Goal: Task Accomplishment & Management: Complete application form

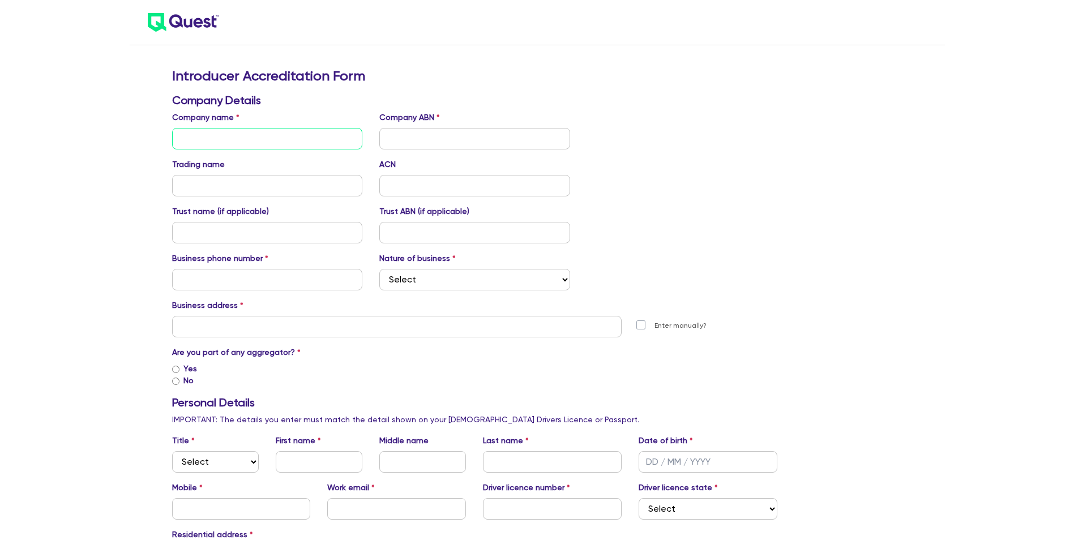
click at [279, 144] on input "text" at bounding box center [267, 139] width 191 height 22
type input "BRP Enterprises Pty Ltd"
type input "[PERSON_NAME]"
click at [429, 140] on input "text" at bounding box center [474, 139] width 191 height 22
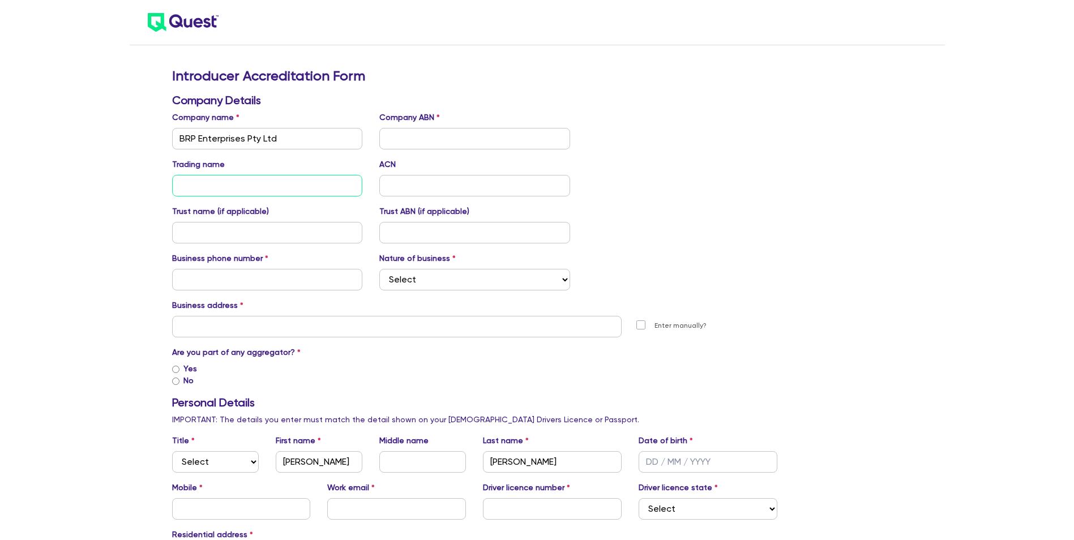
click at [257, 183] on input "text" at bounding box center [267, 186] width 191 height 22
type input "Buddii"
click at [262, 281] on input "text" at bounding box center [267, 280] width 191 height 22
click at [567, 280] on select "Select Mortgage Broker Finance Broker Accountant Financial Planning Supplier/Ve…" at bounding box center [474, 280] width 191 height 22
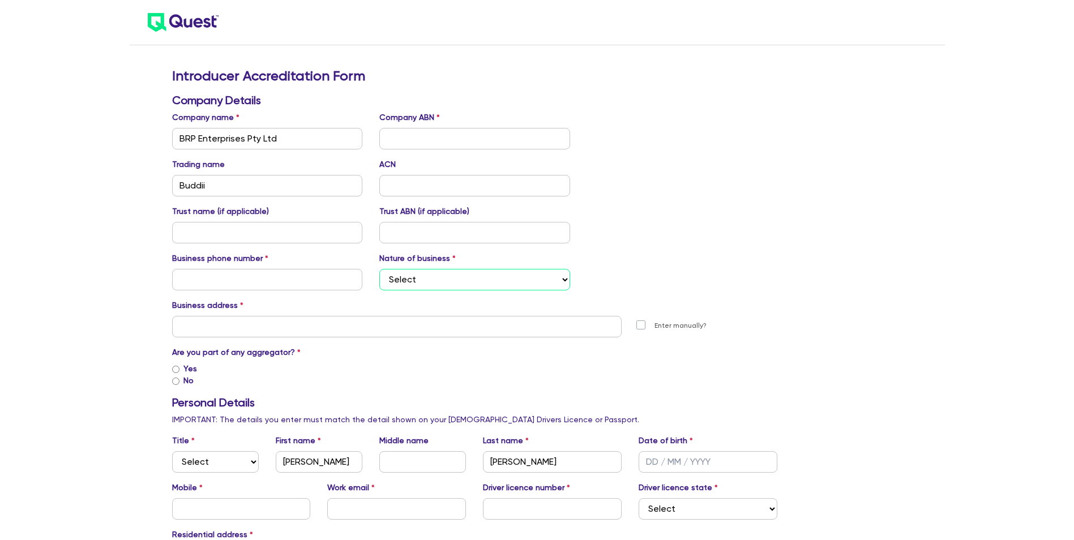
select select "FINANCE_BROKER"
click at [379, 269] on select "Select Mortgage Broker Finance Broker Accountant Financial Planning Supplier/Ve…" at bounding box center [474, 280] width 191 height 22
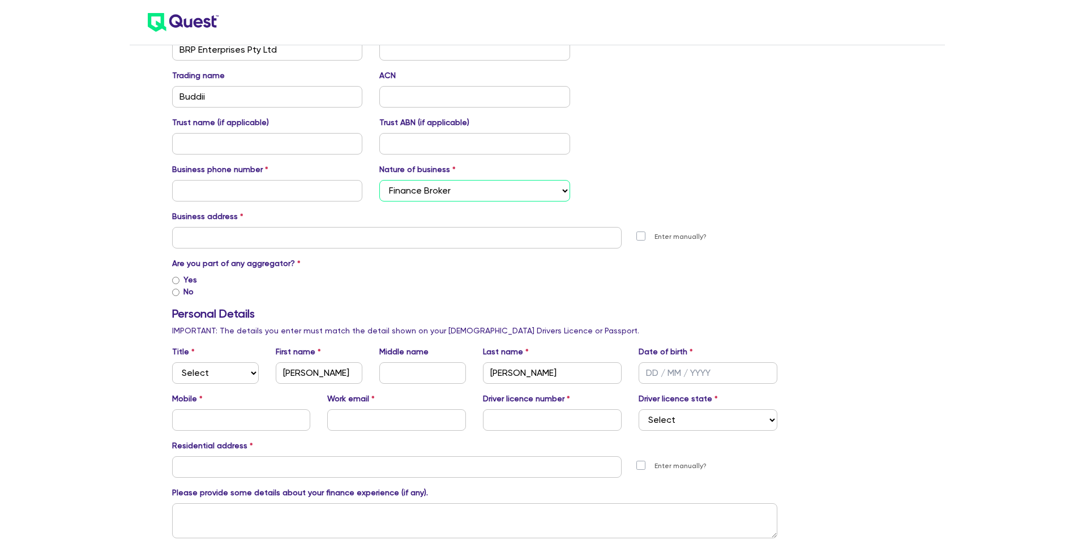
scroll to position [113, 0]
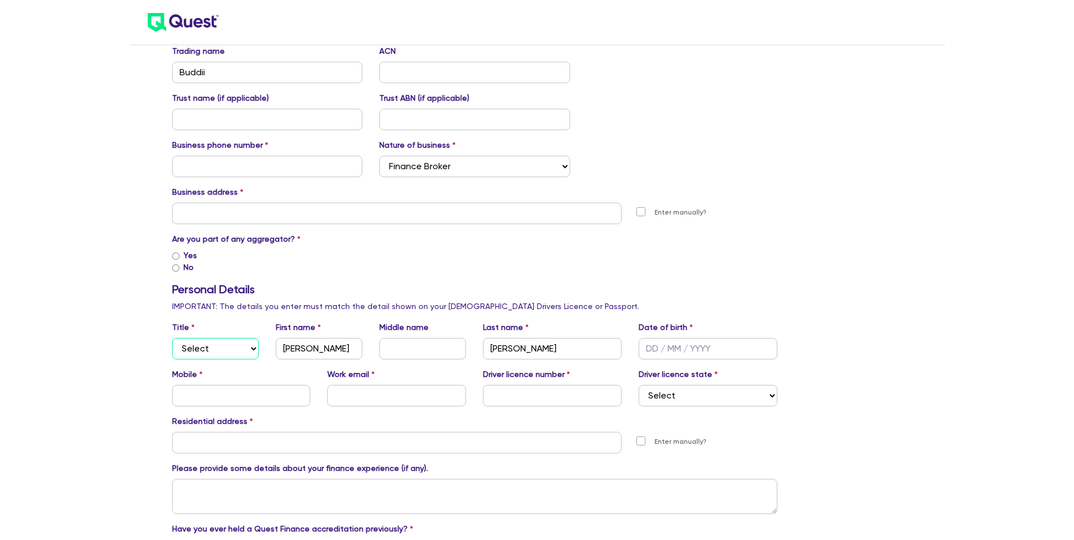
click at [252, 348] on select "Select Mr Mrs Ms Miss Dr" at bounding box center [215, 349] width 87 height 22
select select "MR"
click at [172, 338] on select "Select Mr Mrs Ms Miss Dr" at bounding box center [215, 349] width 87 height 22
click at [421, 344] on input "text" at bounding box center [422, 349] width 87 height 22
type input "[PERSON_NAME]"
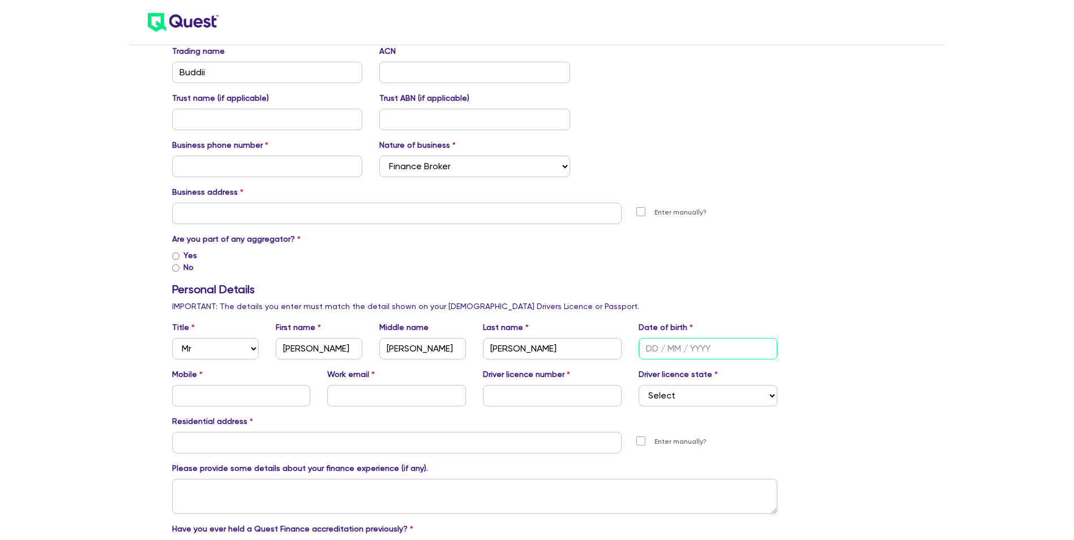
click at [650, 348] on input "text" at bounding box center [708, 349] width 139 height 22
type input "[DATE]"
click at [664, 396] on select "Select [GEOGRAPHIC_DATA] [GEOGRAPHIC_DATA] [GEOGRAPHIC_DATA] [GEOGRAPHIC_DATA] …" at bounding box center [708, 396] width 139 height 22
select select "QLD"
click at [639, 385] on select "Select [GEOGRAPHIC_DATA] [GEOGRAPHIC_DATA] [GEOGRAPHIC_DATA] [GEOGRAPHIC_DATA] …" at bounding box center [708, 396] width 139 height 22
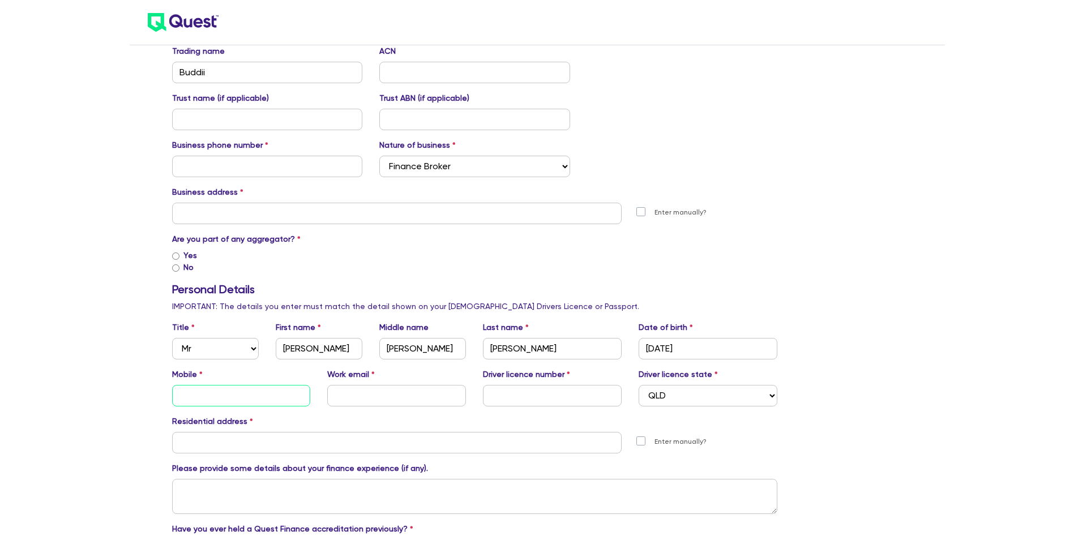
drag, startPoint x: 244, startPoint y: 393, endPoint x: 223, endPoint y: 395, distance: 20.5
click at [244, 393] on input "text" at bounding box center [241, 396] width 139 height 22
type input "0413866957"
click at [432, 388] on input "text" at bounding box center [396, 396] width 139 height 22
type input "[PERSON_NAME][EMAIL_ADDRESS][DOMAIN_NAME]"
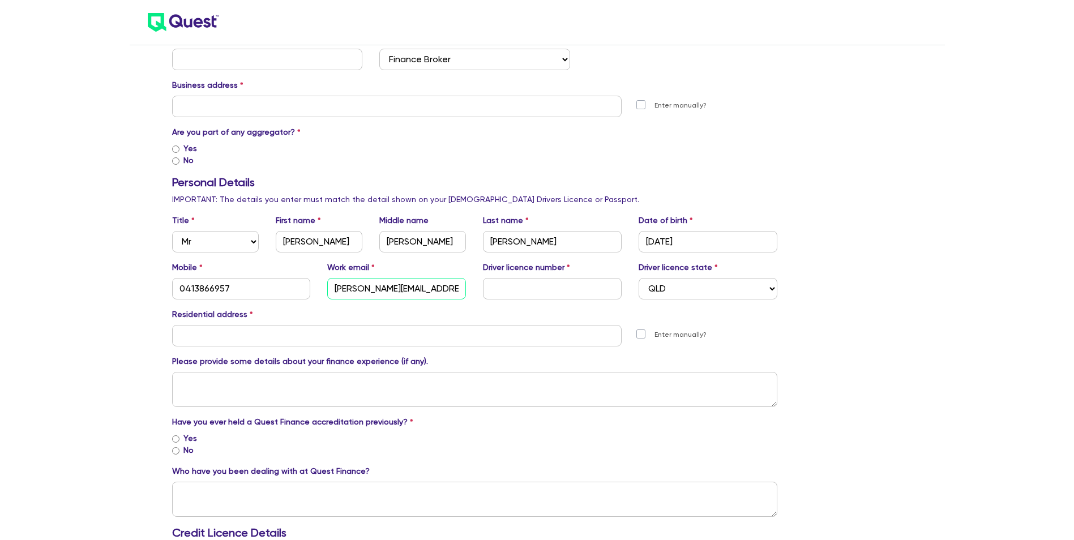
scroll to position [227, 0]
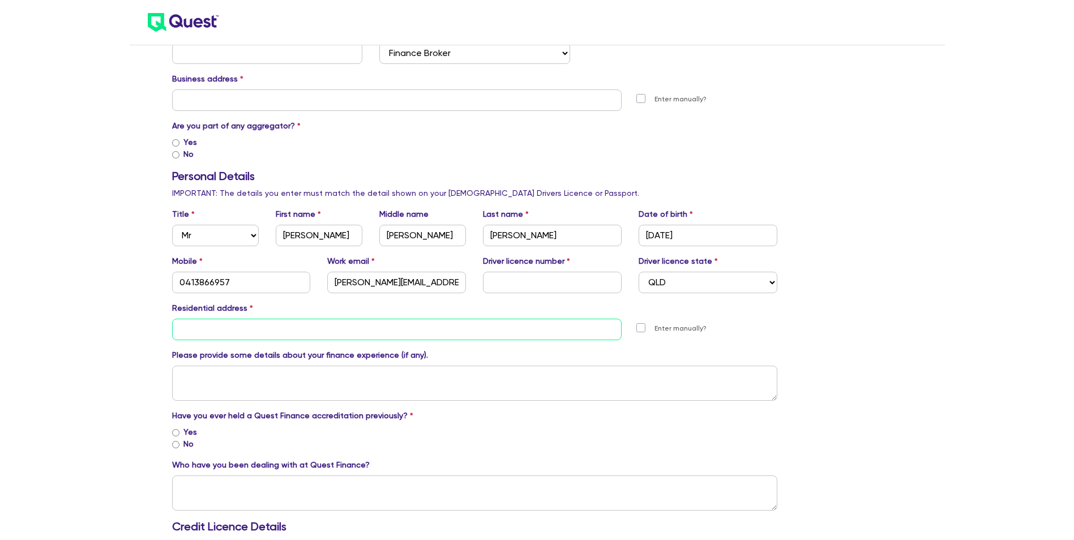
click at [257, 324] on input "text" at bounding box center [397, 330] width 450 height 22
drag, startPoint x: 891, startPoint y: 337, endPoint x: 884, endPoint y: 338, distance: 6.9
click at [886, 338] on div "Introducer Accreditation Form Company Details Company name BRP Enterprises Pty …" at bounding box center [537, 400] width 747 height 1118
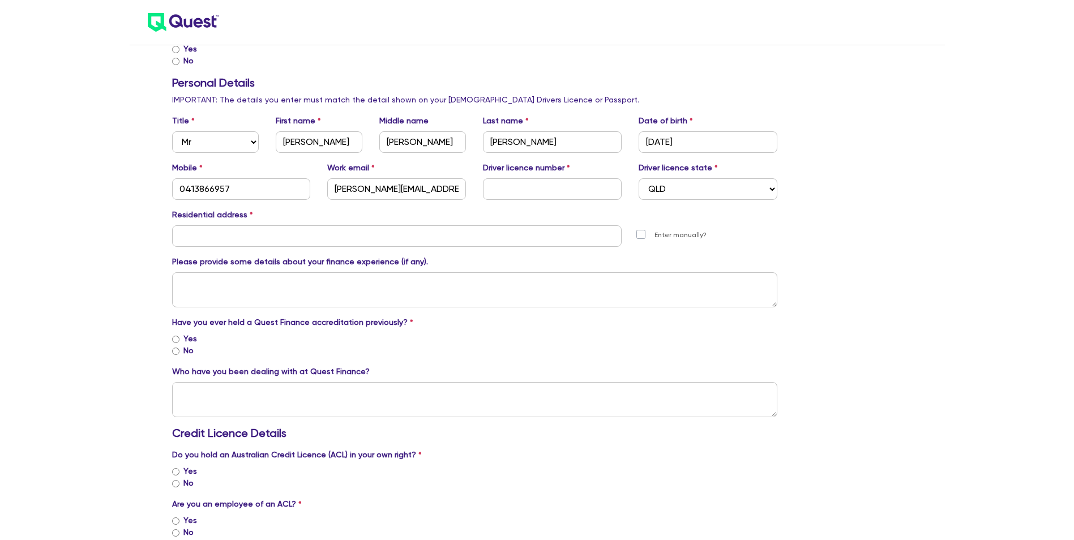
scroll to position [340, 0]
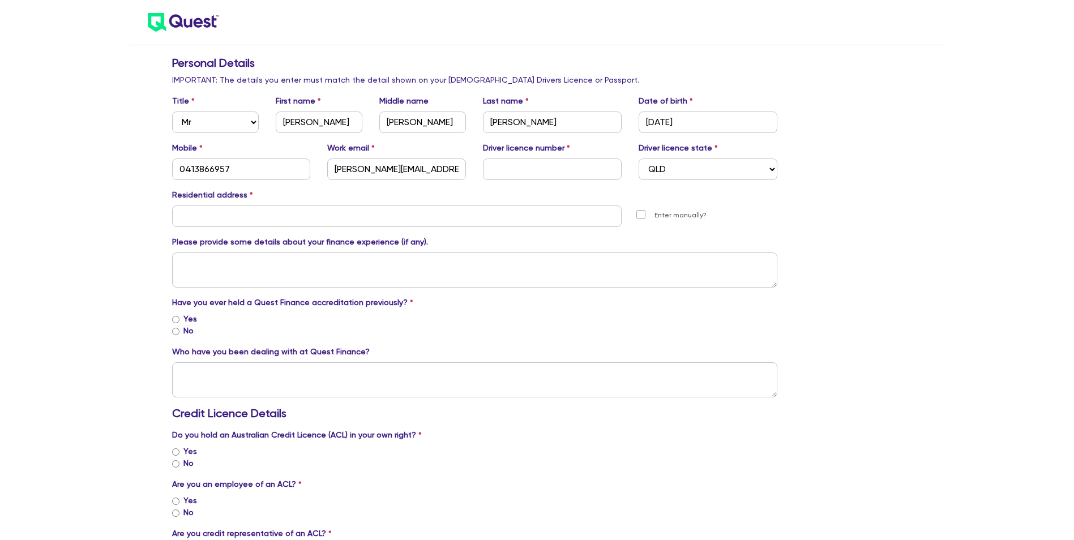
click at [176, 332] on input "No" at bounding box center [175, 331] width 7 height 7
radio input "true"
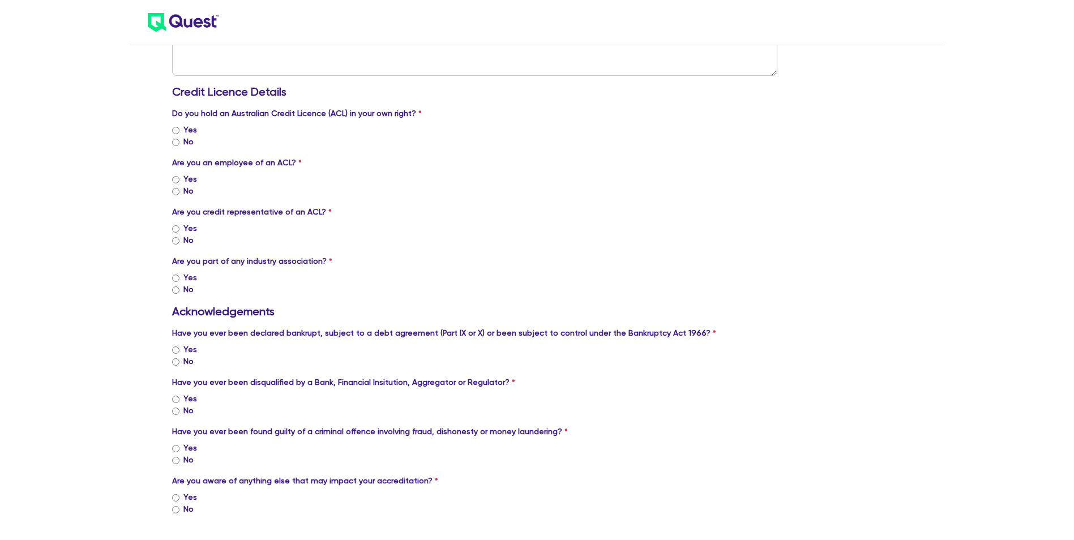
scroll to position [680, 0]
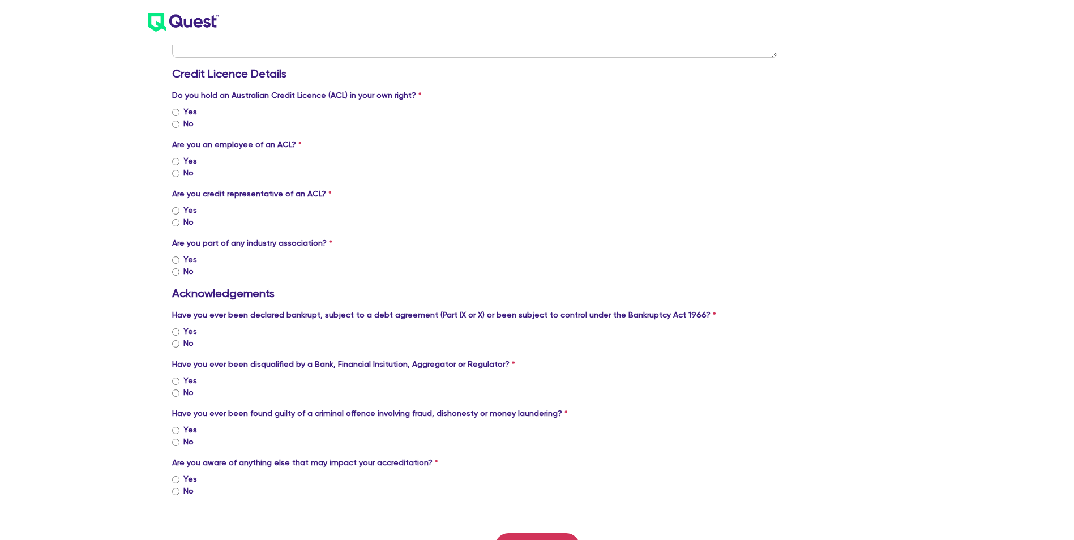
click at [176, 492] on input "No" at bounding box center [175, 491] width 7 height 7
radio input "true"
click at [179, 445] on input "No" at bounding box center [175, 442] width 7 height 7
radio input "true"
click at [174, 394] on input "No" at bounding box center [175, 393] width 7 height 7
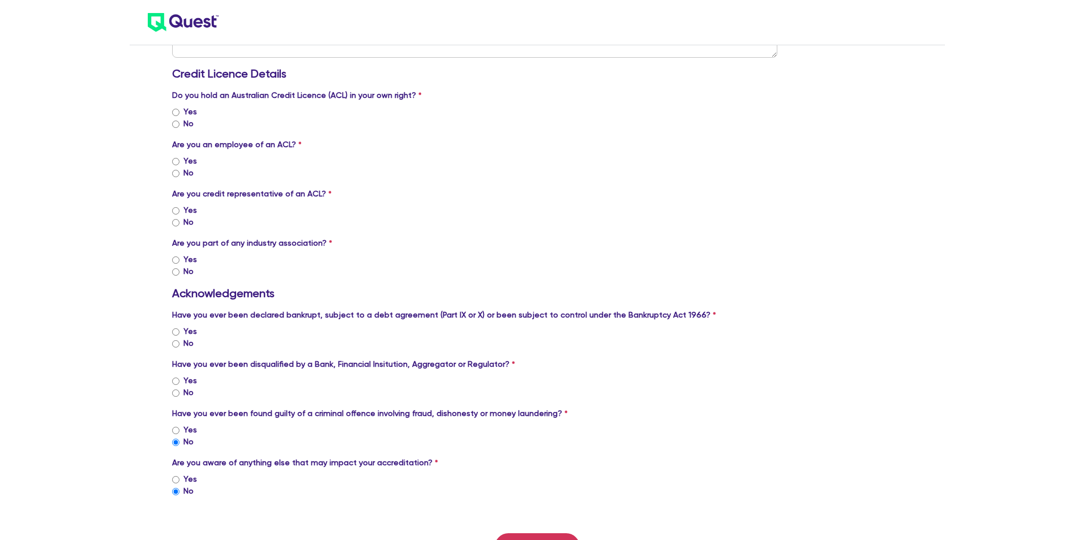
radio input "true"
click at [177, 345] on input "No" at bounding box center [175, 343] width 7 height 7
radio input "true"
click at [180, 161] on div "Yes" at bounding box center [475, 161] width 606 height 12
click at [180, 157] on div "Yes" at bounding box center [475, 161] width 606 height 12
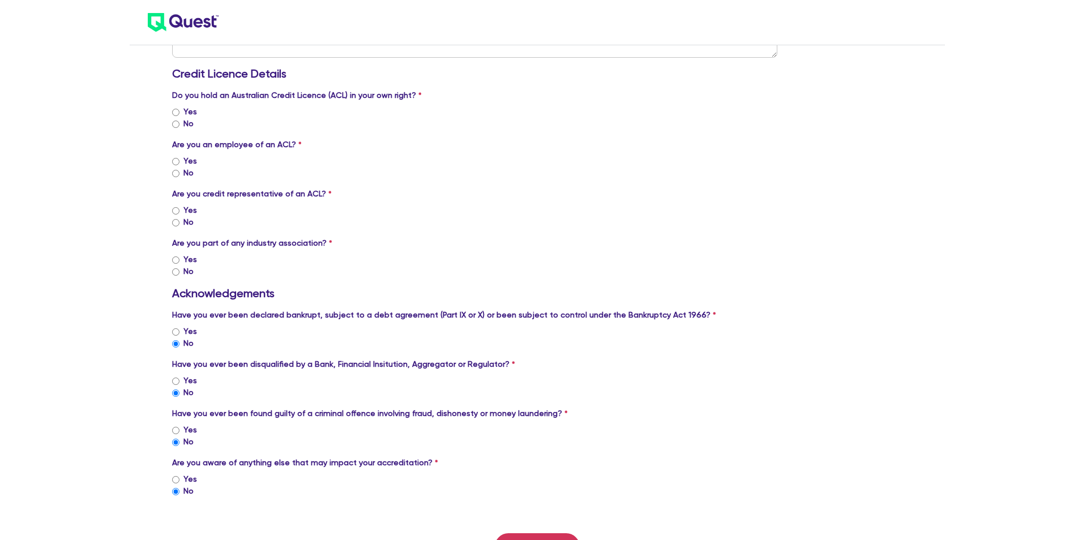
click at [178, 160] on input "Yes" at bounding box center [175, 161] width 7 height 7
radio input "true"
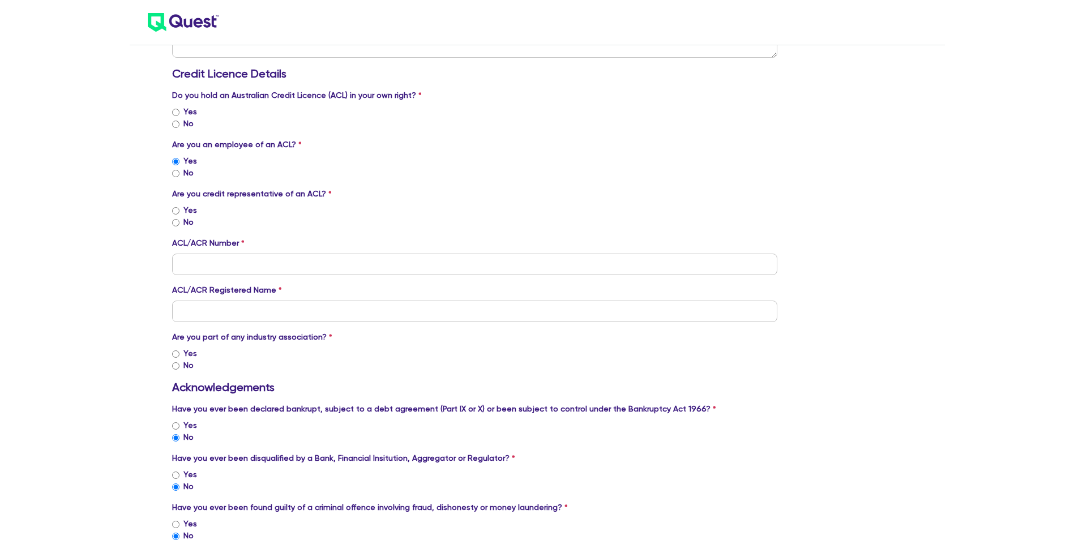
click at [177, 123] on input "No" at bounding box center [175, 124] width 7 height 7
radio input "true"
click at [261, 255] on input "tel" at bounding box center [475, 265] width 606 height 22
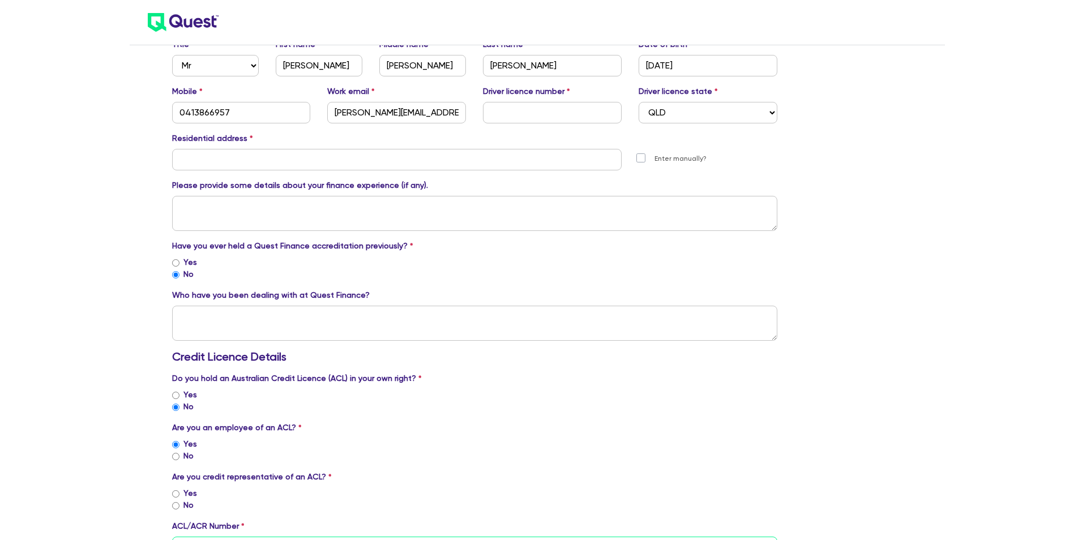
scroll to position [340, 0]
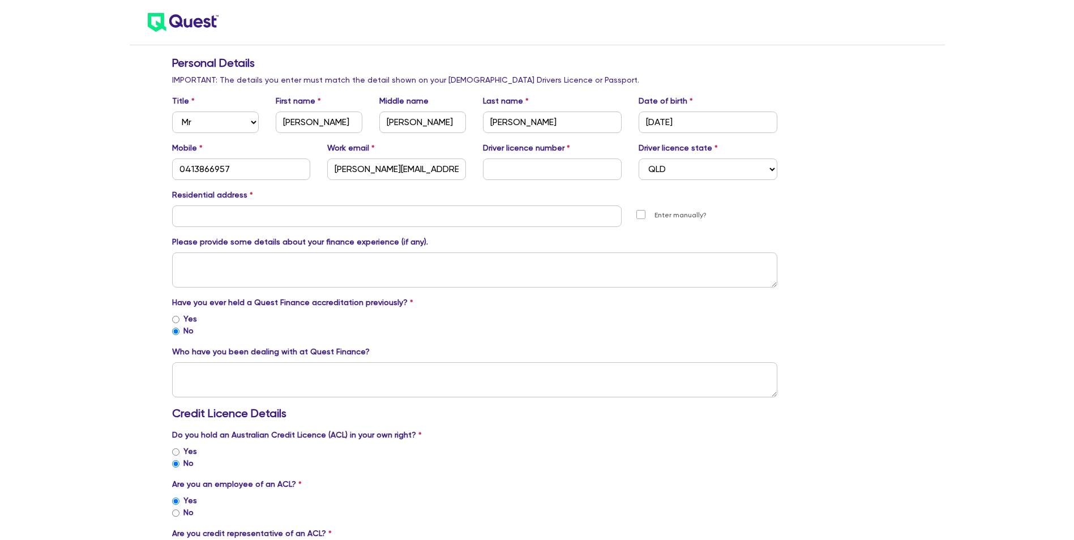
type input "484030"
click at [310, 215] on input "text" at bounding box center [397, 217] width 450 height 22
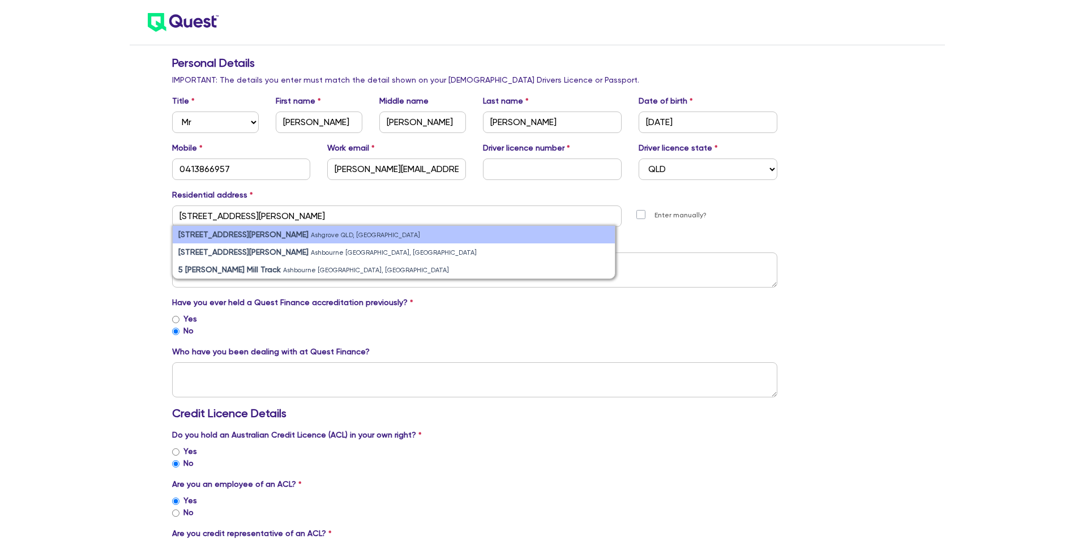
click at [311, 234] on small "Ashgrove QLD, [GEOGRAPHIC_DATA]" at bounding box center [365, 235] width 109 height 7
type input "[STREET_ADDRESS][PERSON_NAME]"
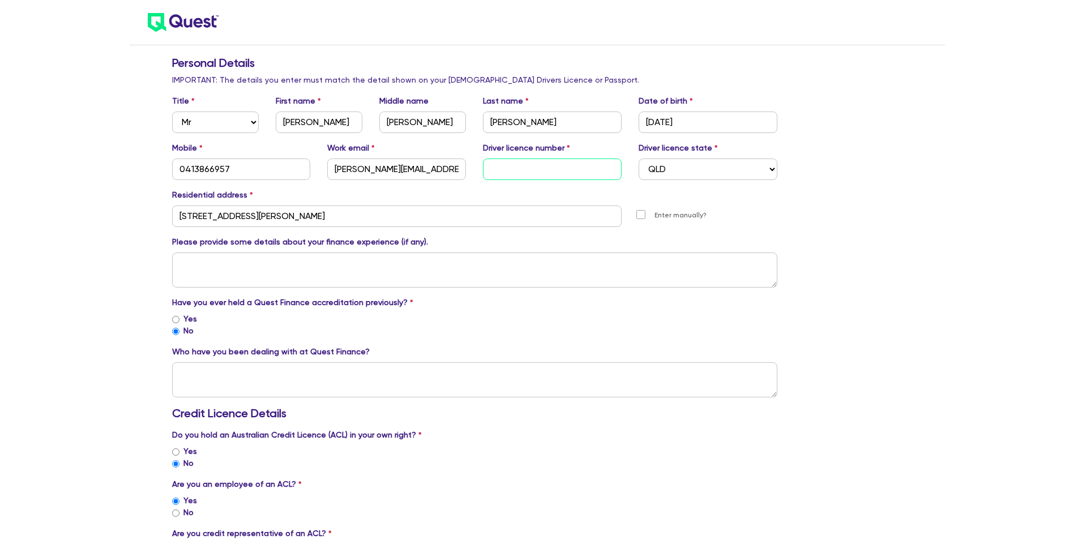
click at [506, 167] on input "text" at bounding box center [552, 170] width 139 height 22
type input "034465985"
click at [207, 362] on textarea at bounding box center [475, 379] width 606 height 35
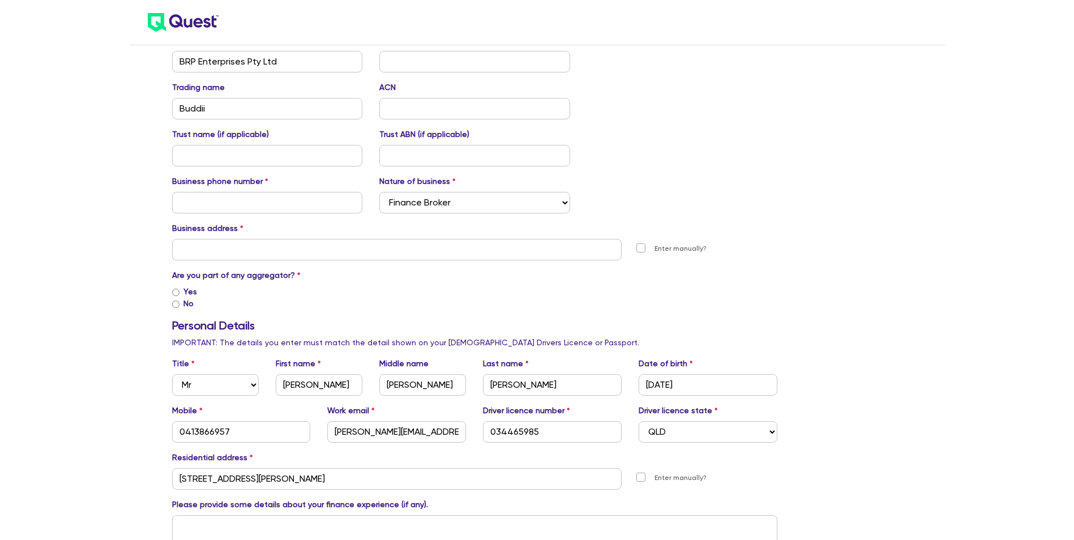
scroll to position [57, 0]
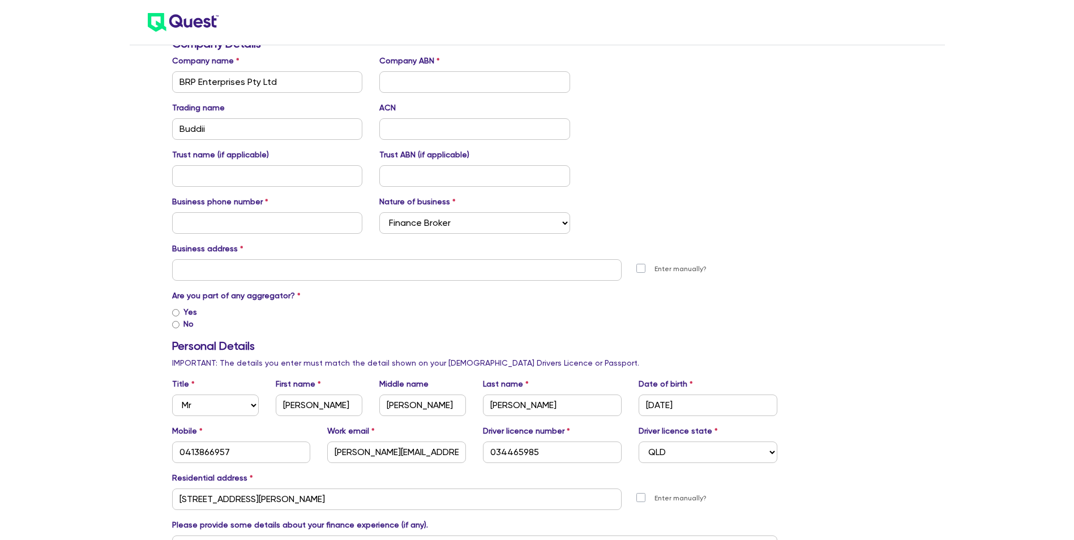
type textarea "[PERSON_NAME]"
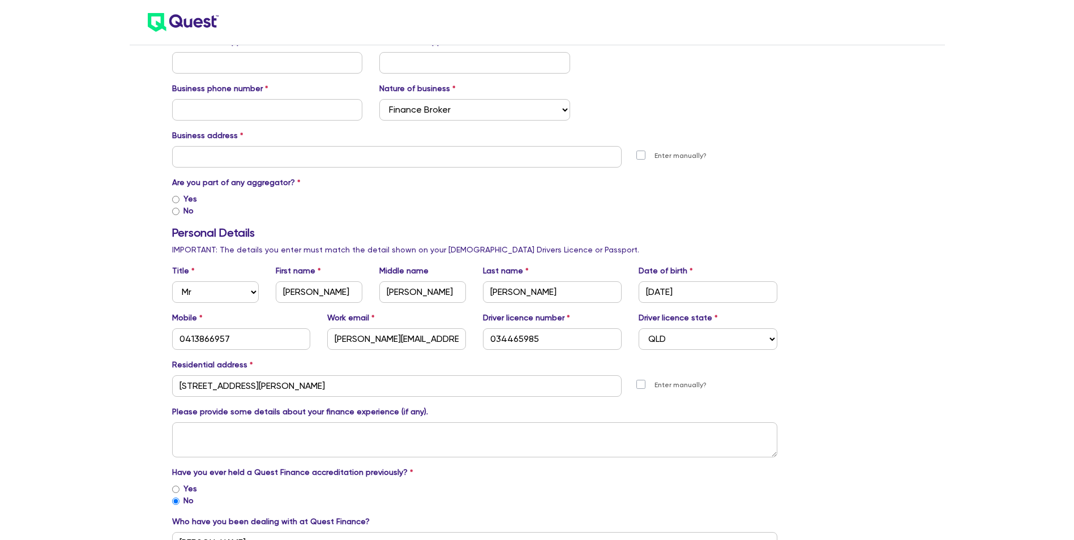
scroll to position [113, 0]
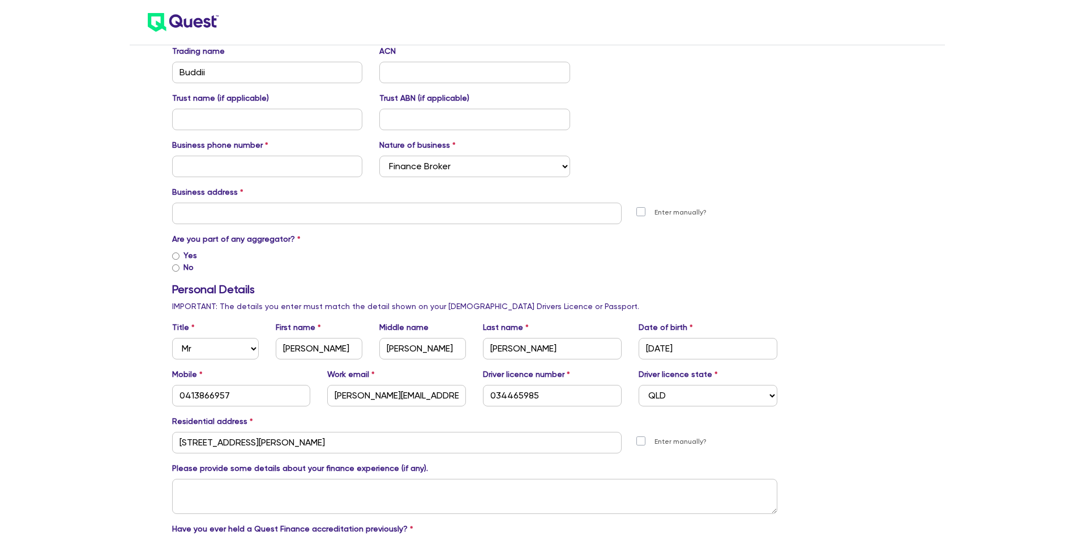
click at [176, 255] on input "Yes" at bounding box center [175, 256] width 7 height 7
radio input "true"
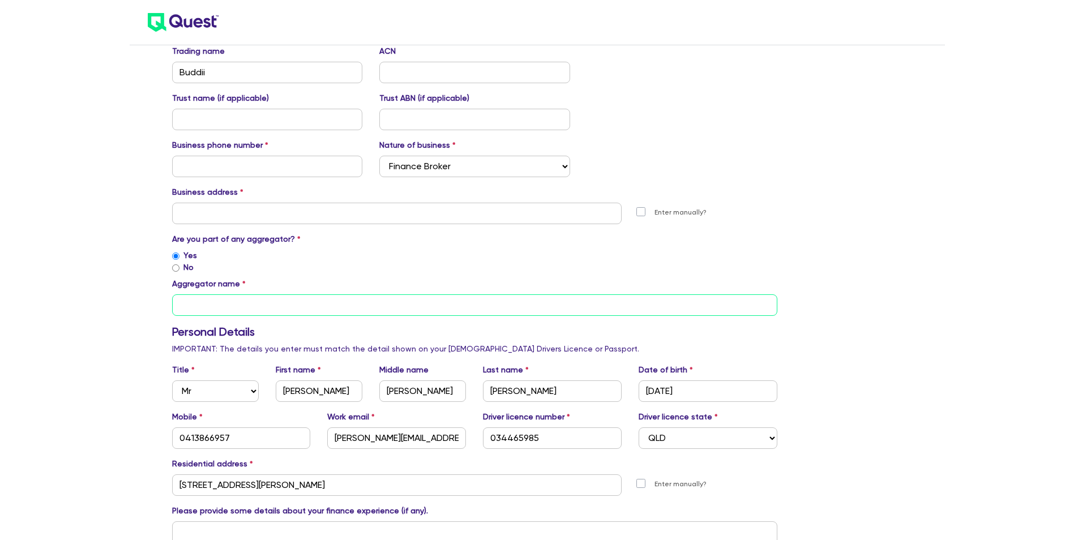
click at [225, 300] on input "text" at bounding box center [475, 305] width 606 height 22
type input "Fintelligence"
click at [391, 279] on div "Aggregator name Fintelligence" at bounding box center [475, 297] width 606 height 38
click at [421, 213] on input "text" at bounding box center [397, 214] width 450 height 22
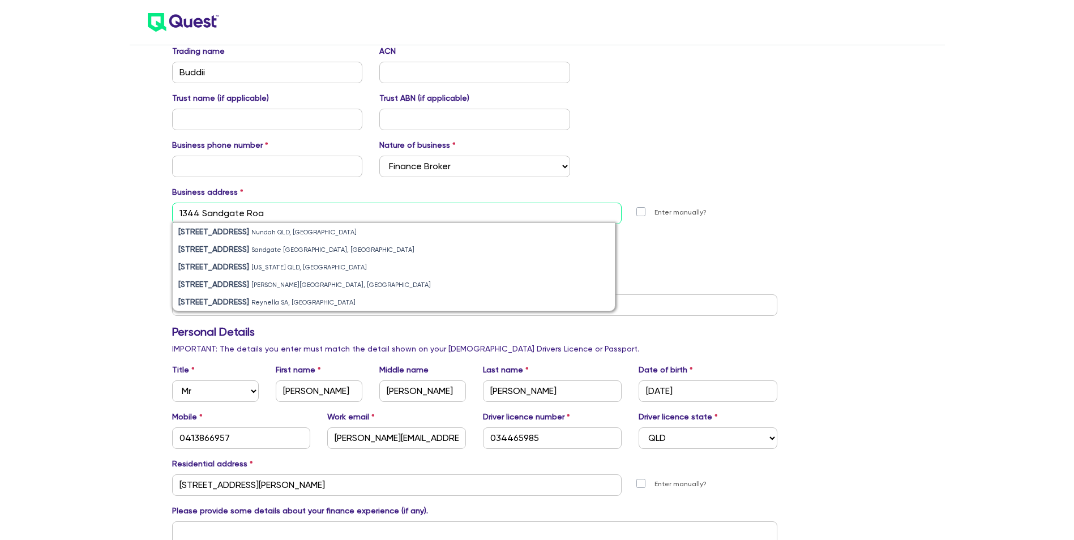
type input "[STREET_ADDRESS]"
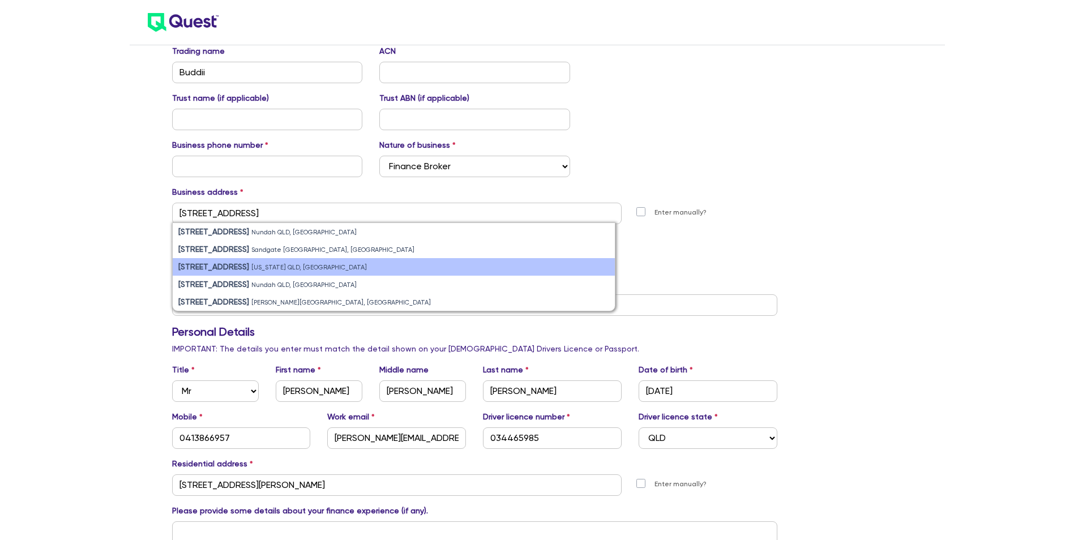
type input "BRP Enterprises Pty Ltd"
type input "0413866957"
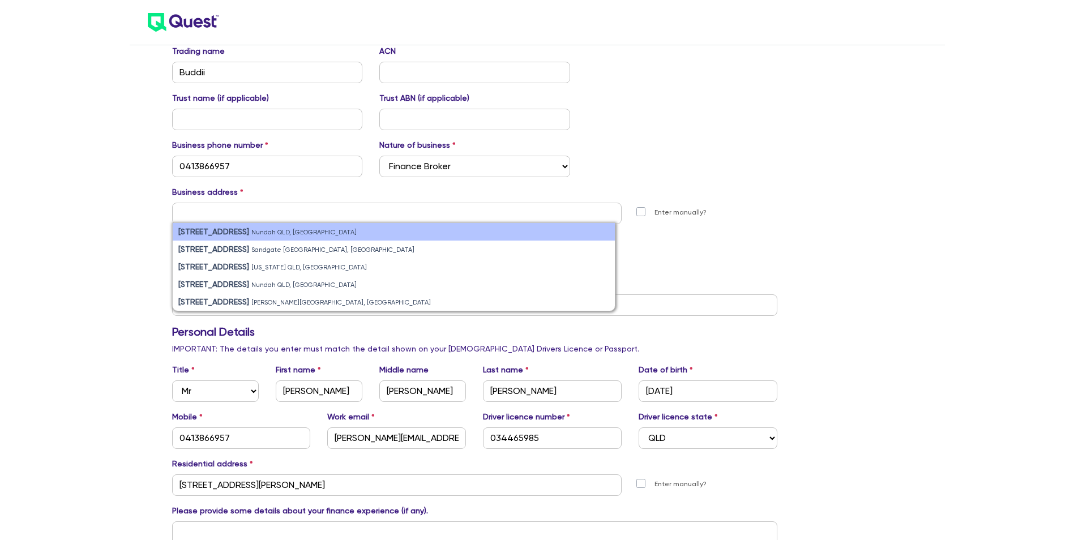
click at [288, 236] on small "Nundah QLD, [GEOGRAPHIC_DATA]" at bounding box center [303, 232] width 105 height 7
type input "[STREET_ADDRESS]"
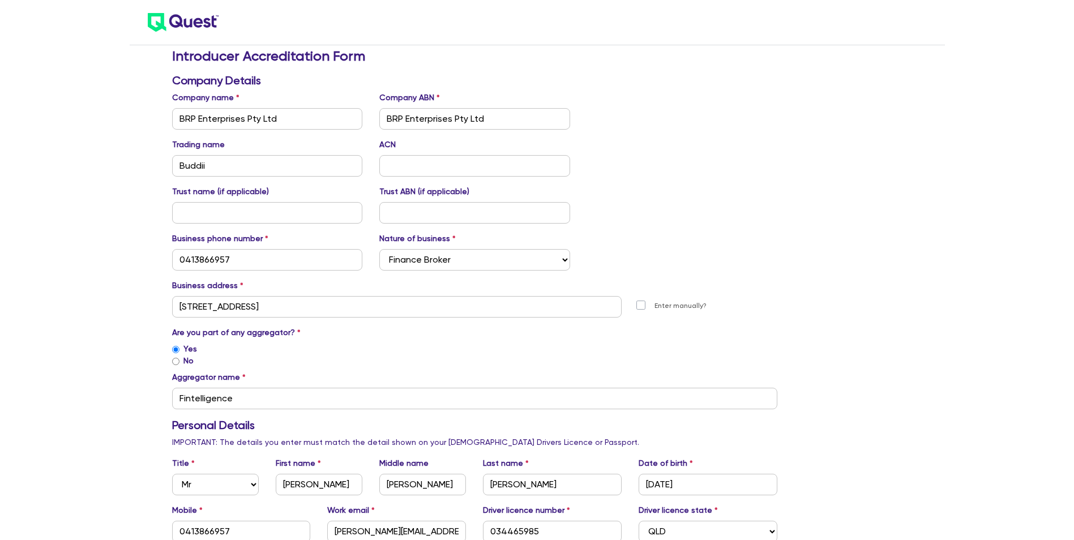
scroll to position [0, 0]
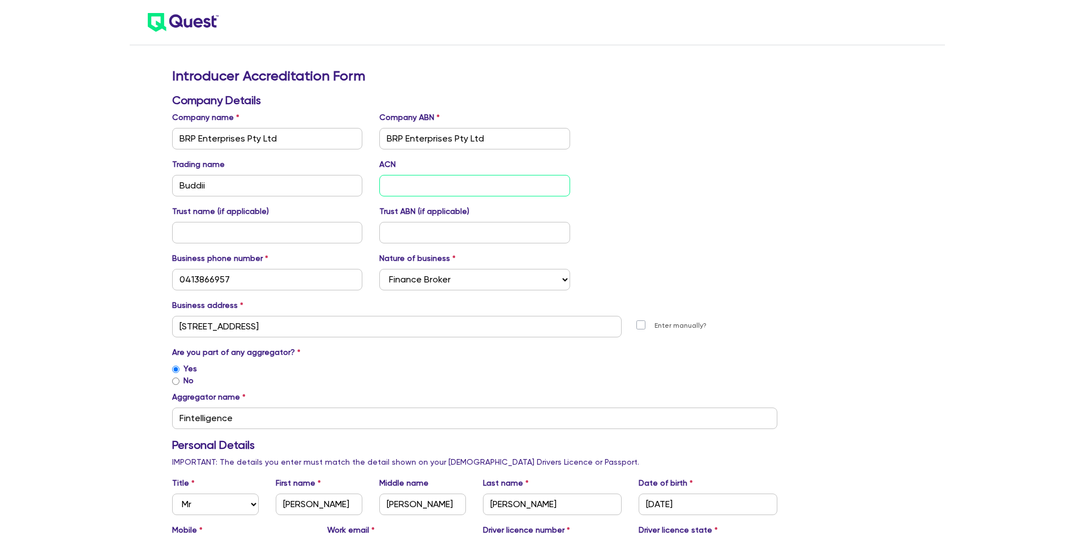
click at [428, 195] on input "text" at bounding box center [474, 186] width 191 height 22
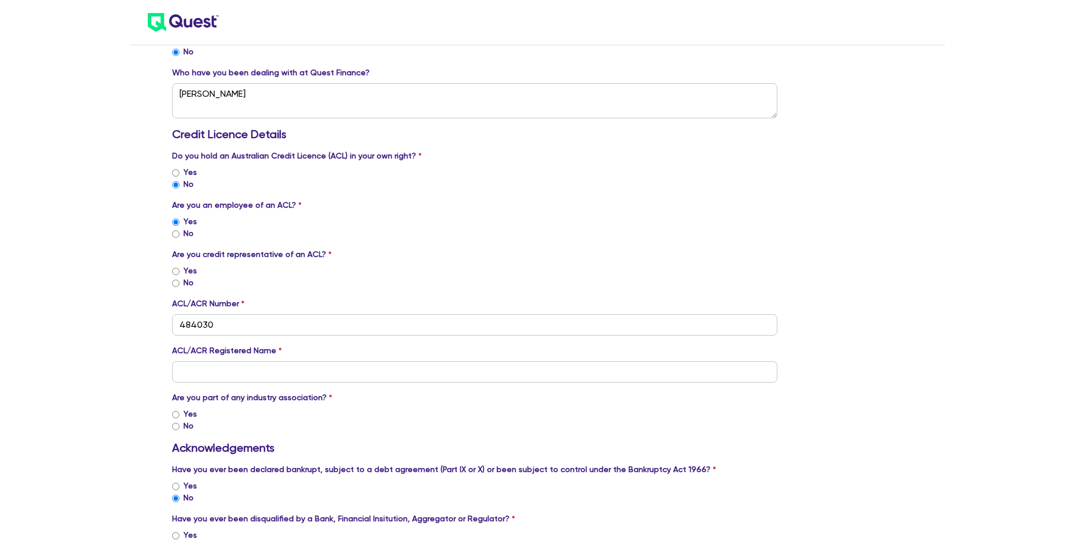
scroll to position [680, 0]
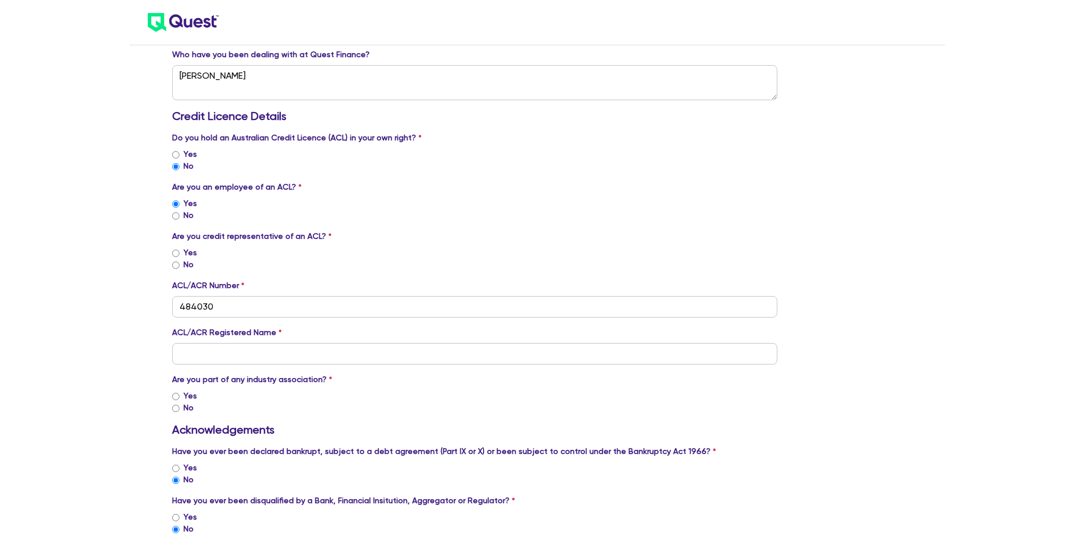
type input "601973835"
click at [358, 351] on input "text" at bounding box center [475, 354] width 606 height 22
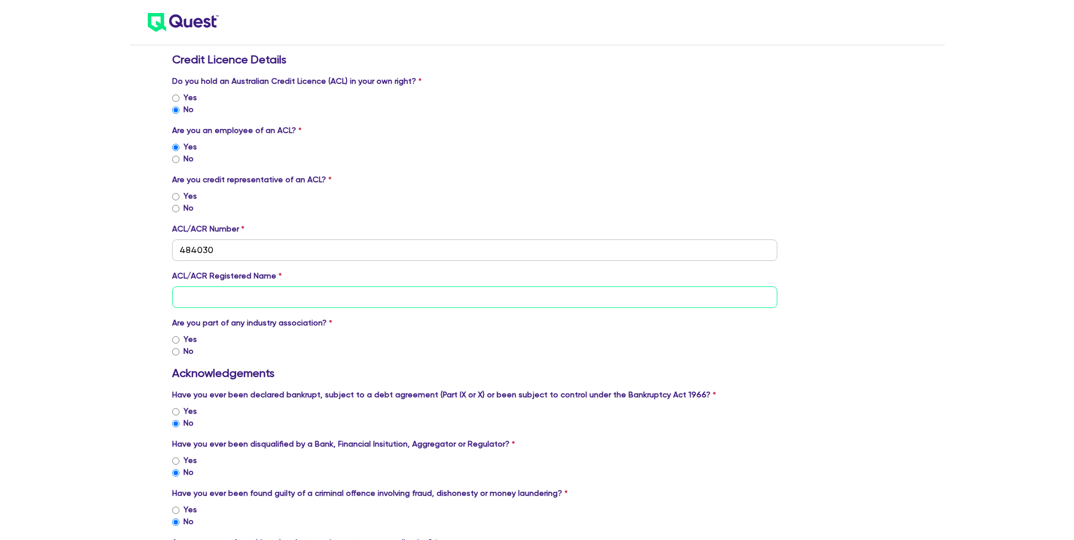
click at [238, 293] on input "text" at bounding box center [475, 298] width 606 height 22
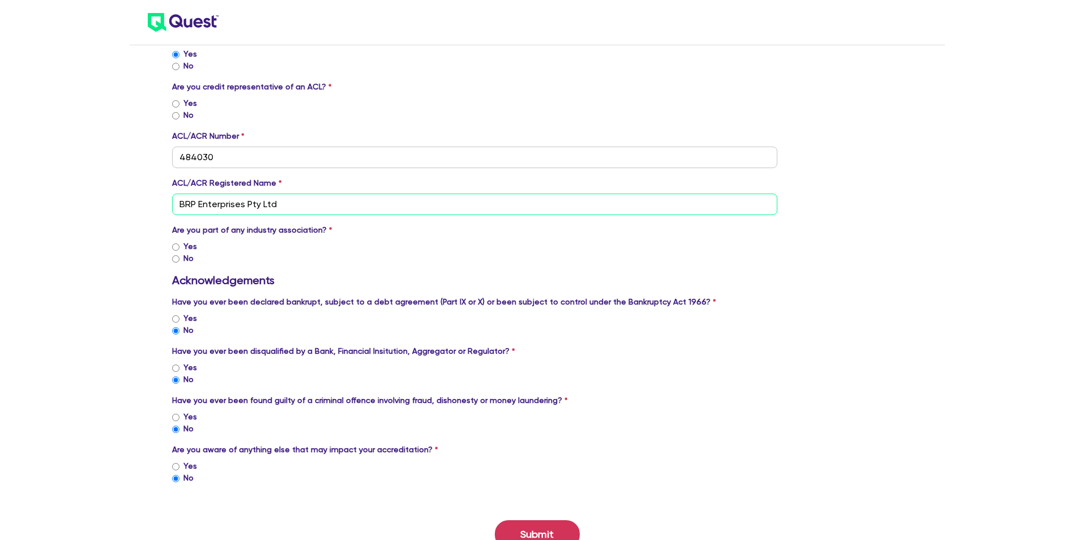
scroll to position [849, 0]
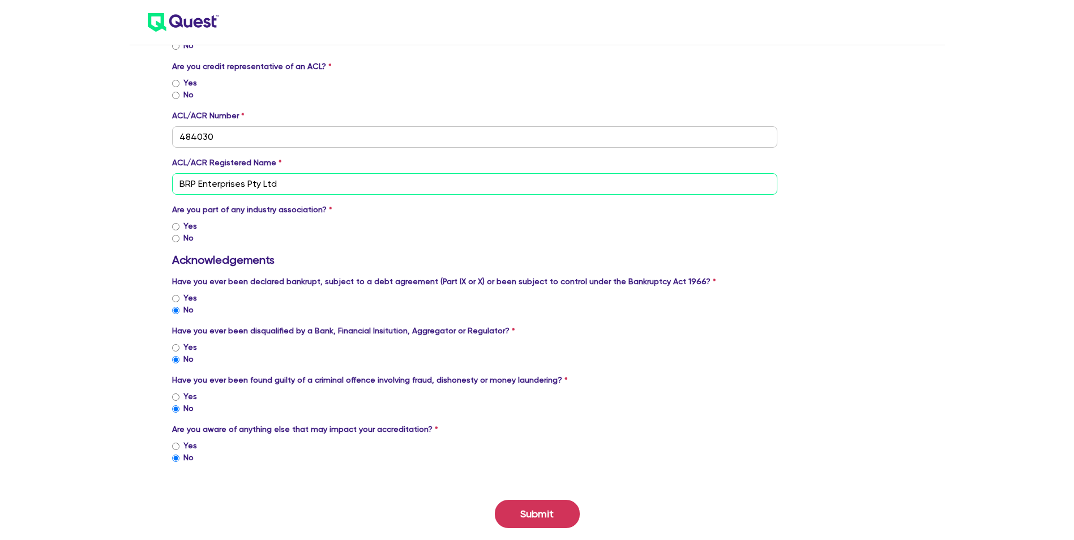
type input "BRP Enterprises Pty Ltd"
click at [178, 227] on input "Yes" at bounding box center [175, 226] width 7 height 7
radio input "true"
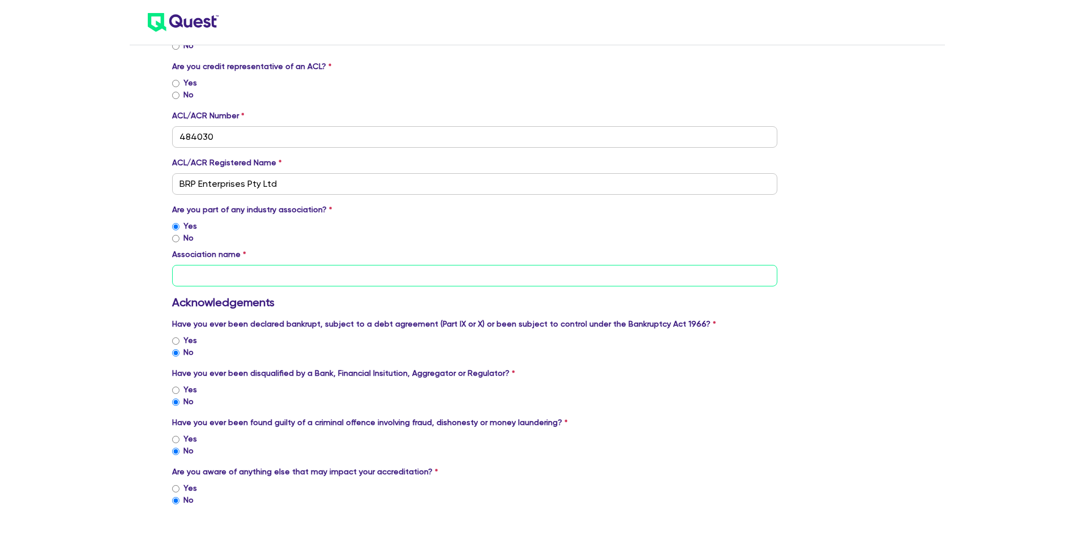
drag, startPoint x: 195, startPoint y: 272, endPoint x: 200, endPoint y: 268, distance: 6.0
click at [198, 270] on input "text" at bounding box center [475, 276] width 606 height 22
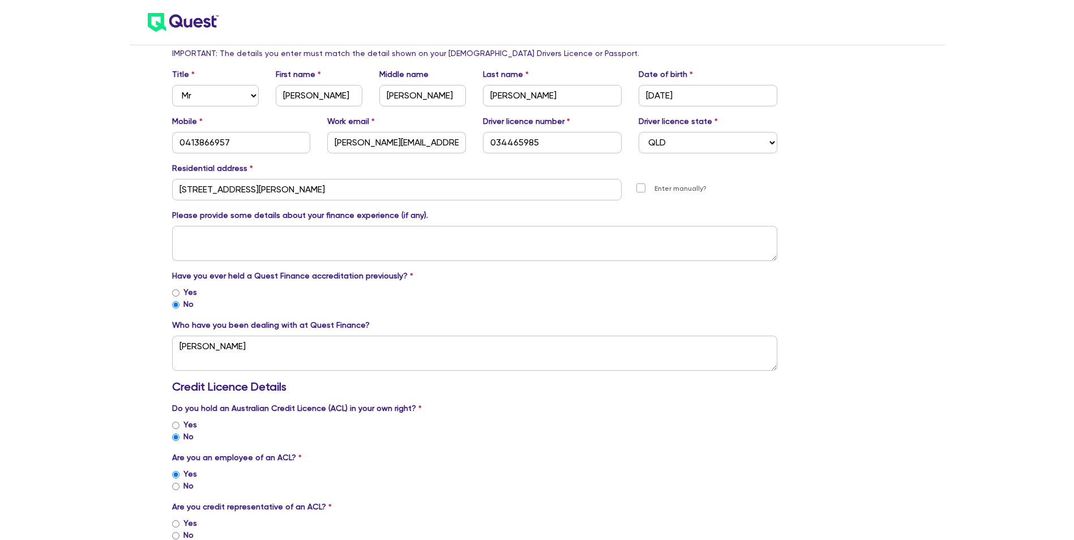
scroll to position [350, 0]
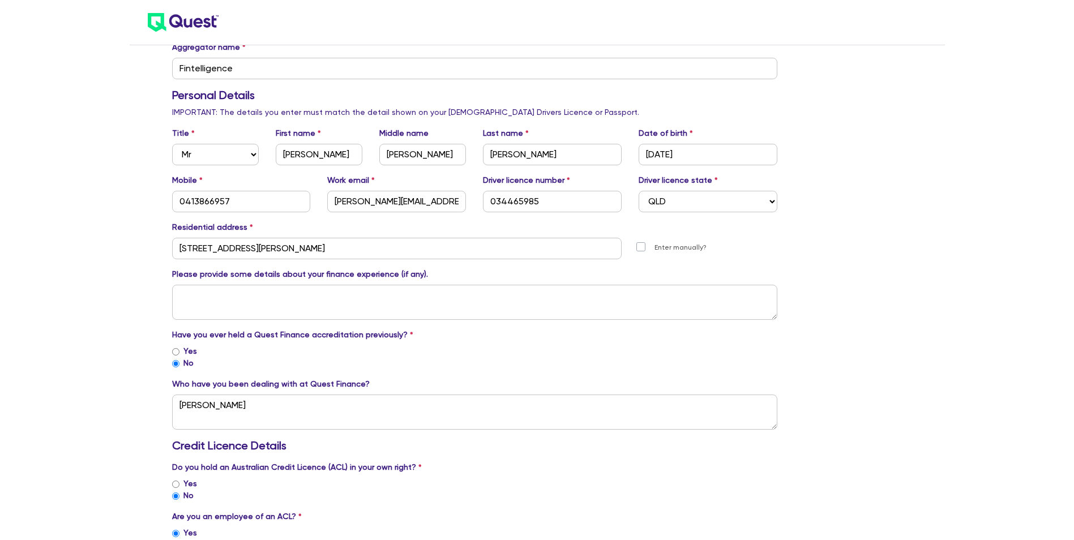
type input "FBAA"
click at [195, 297] on textarea at bounding box center [475, 302] width 606 height 35
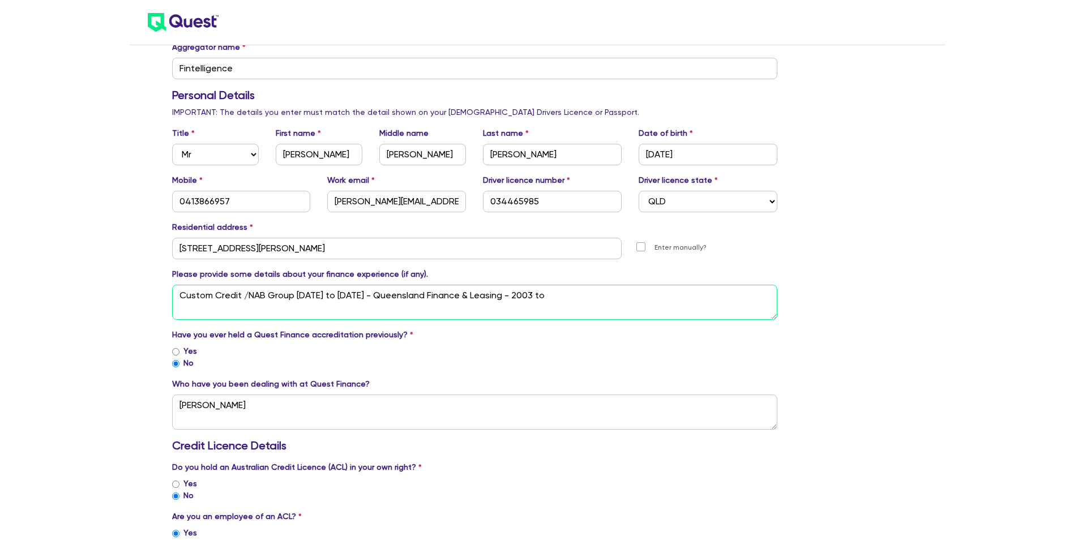
drag, startPoint x: 485, startPoint y: 298, endPoint x: 493, endPoint y: 294, distance: 8.4
click at [485, 298] on textarea "Custom Credit /NAB Group [DATE] to [DATE] - Queensland Finance & Leasing - 2003…" at bounding box center [475, 302] width 606 height 35
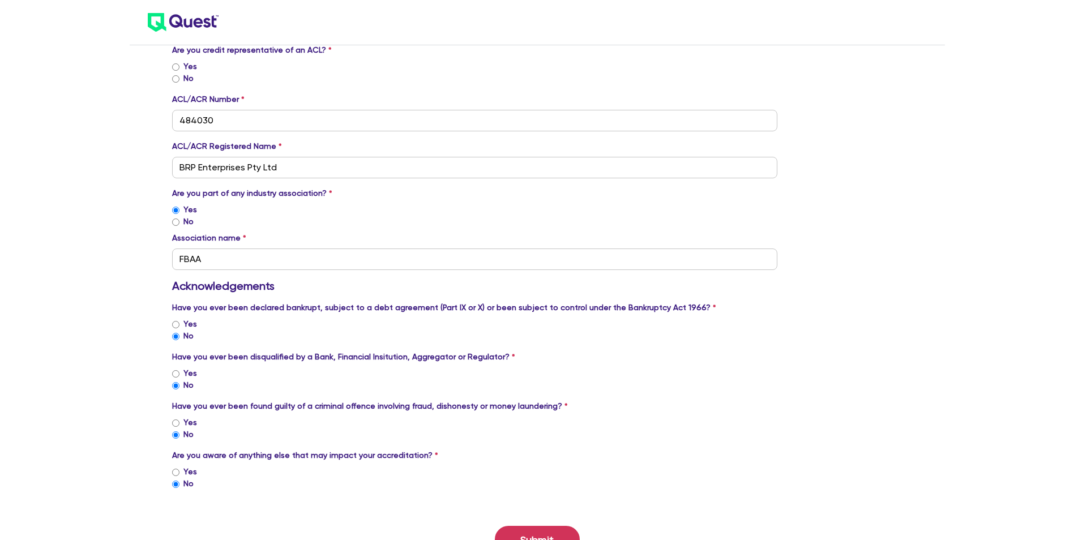
scroll to position [916, 0]
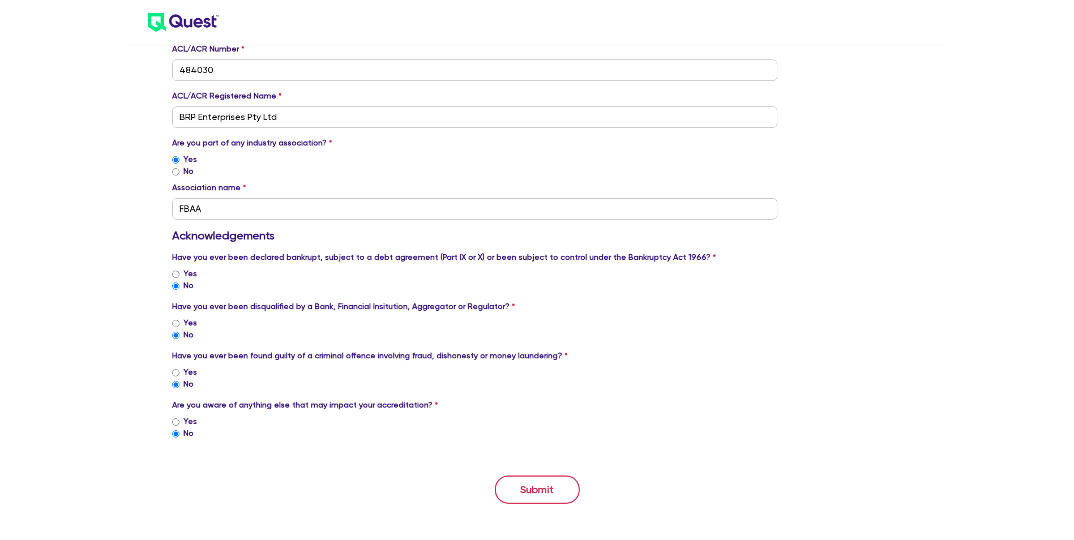
type textarea "Custom Credit /NAB Group [DATE] to [DATE] - Queensland Finance & Leasing / [GEO…"
click at [561, 487] on button "Submit" at bounding box center [537, 490] width 85 height 28
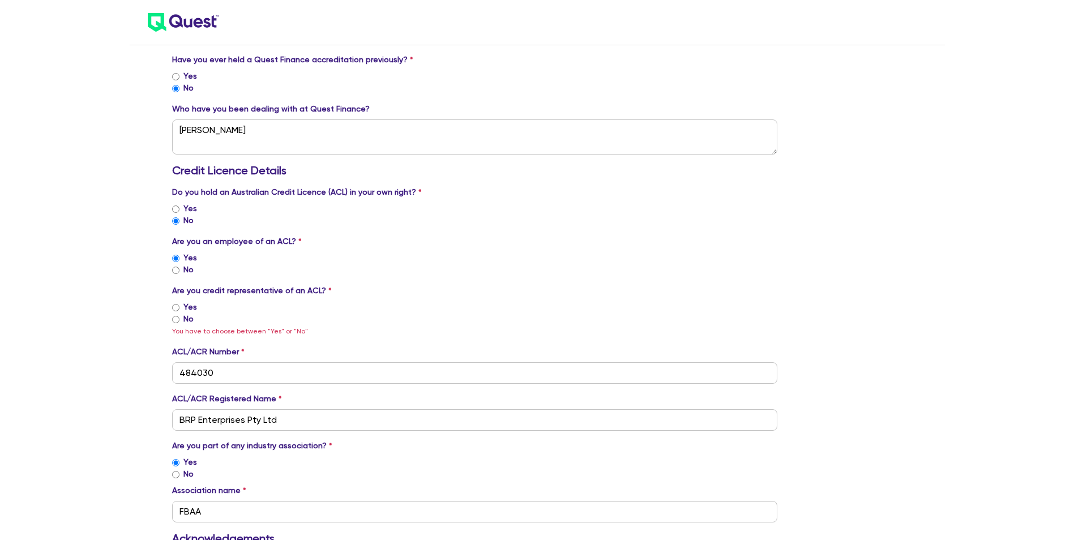
scroll to position [645, 0]
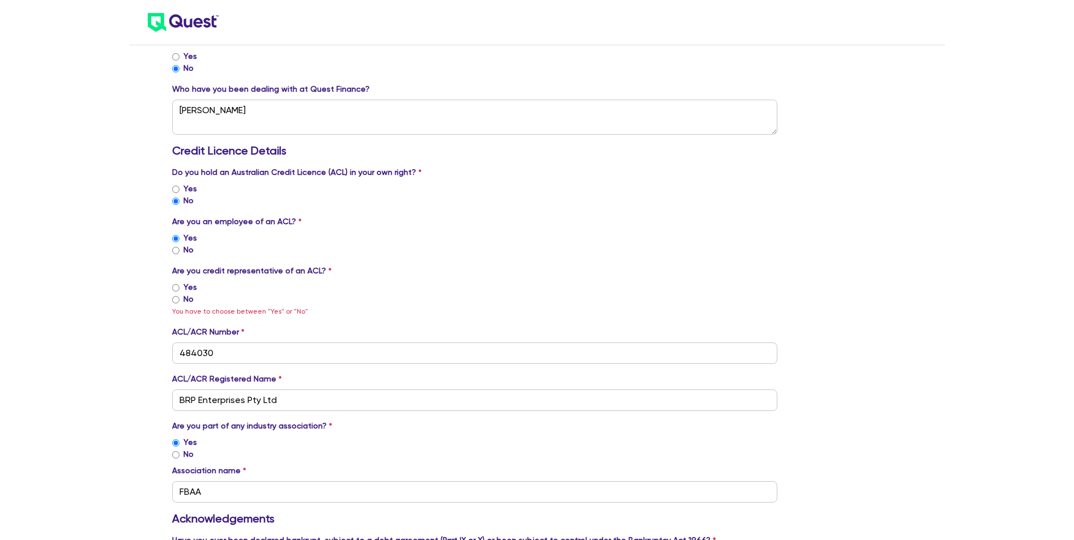
click at [174, 301] on input "No" at bounding box center [175, 299] width 7 height 7
radio input "true"
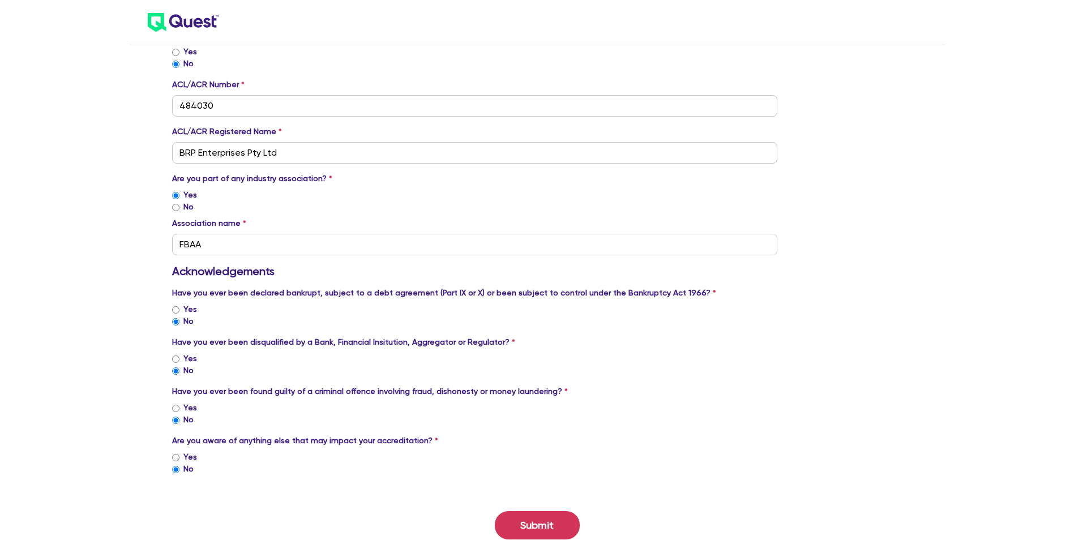
scroll to position [916, 0]
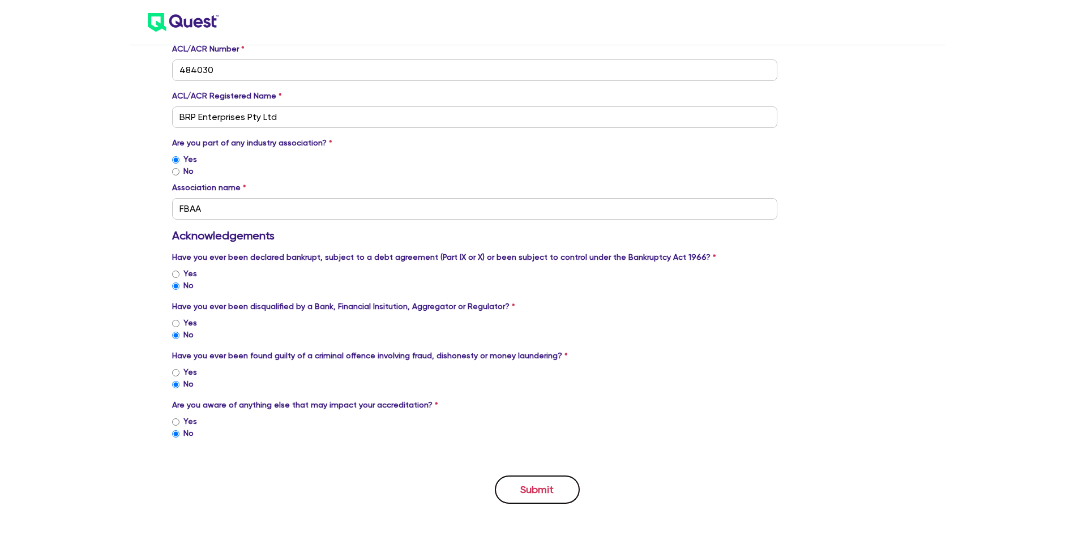
click at [550, 491] on button "Submit" at bounding box center [537, 490] width 85 height 28
